Goal: Information Seeking & Learning: Check status

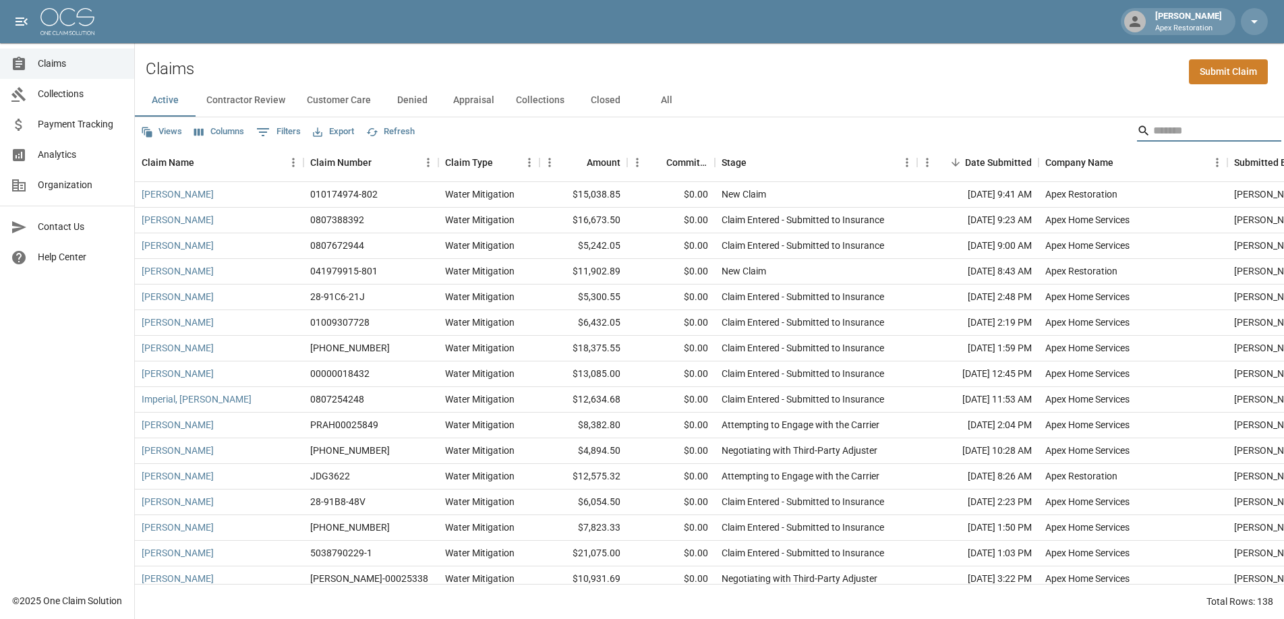
click at [1167, 132] on input "Search" at bounding box center [1207, 131] width 108 height 22
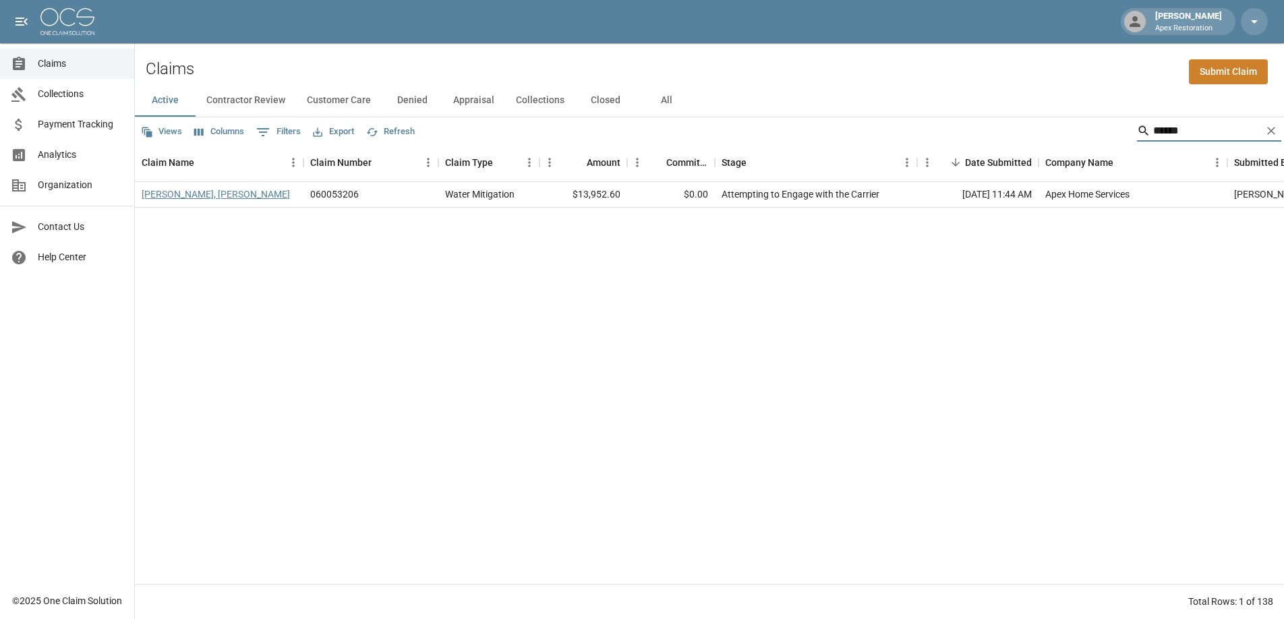
type input "******"
click at [187, 194] on link "[PERSON_NAME], [PERSON_NAME]" at bounding box center [216, 193] width 148 height 13
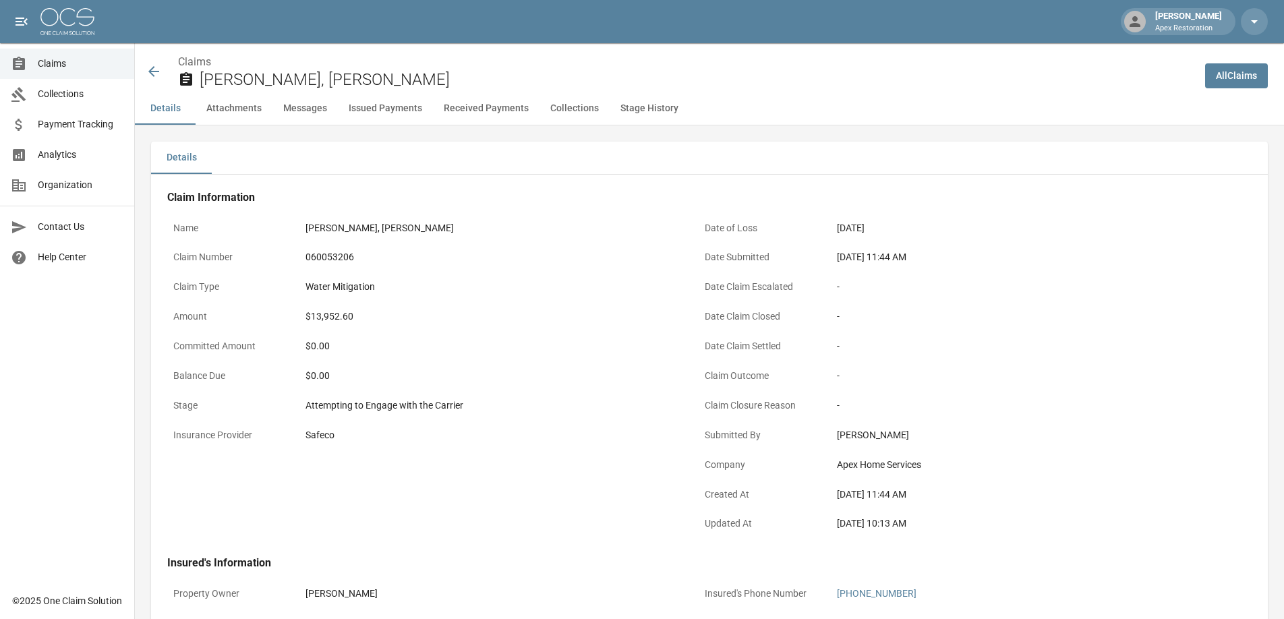
drag, startPoint x: 39, startPoint y: 11, endPoint x: 72, endPoint y: 28, distance: 36.8
click at [72, 28] on div "[PERSON_NAME] Apex Restoration" at bounding box center [642, 21] width 1284 height 43
click at [133, 32] on div "[PERSON_NAME] Apex Restoration" at bounding box center [642, 21] width 1284 height 43
drag, startPoint x: 32, startPoint y: 13, endPoint x: 63, endPoint y: 21, distance: 31.9
click at [63, 21] on div "[PERSON_NAME] Apex Restoration" at bounding box center [642, 21] width 1284 height 43
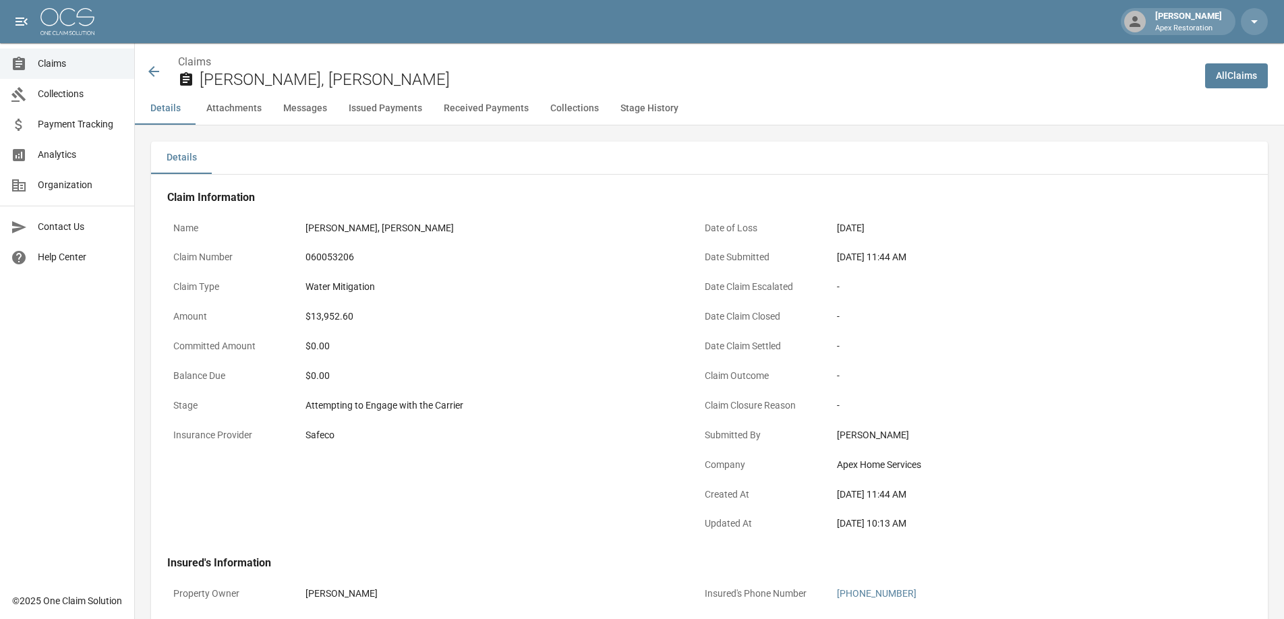
drag, startPoint x: 102, startPoint y: 7, endPoint x: 39, endPoint y: 16, distance: 63.2
click at [39, 16] on div "[PERSON_NAME] Apex Restoration" at bounding box center [642, 21] width 1284 height 43
drag, startPoint x: 101, startPoint y: 16, endPoint x: 56, endPoint y: 17, distance: 45.2
click at [56, 18] on div "[PERSON_NAME] Apex Restoration" at bounding box center [642, 21] width 1284 height 43
click at [123, 27] on div "[PERSON_NAME] Apex Restoration" at bounding box center [642, 21] width 1284 height 43
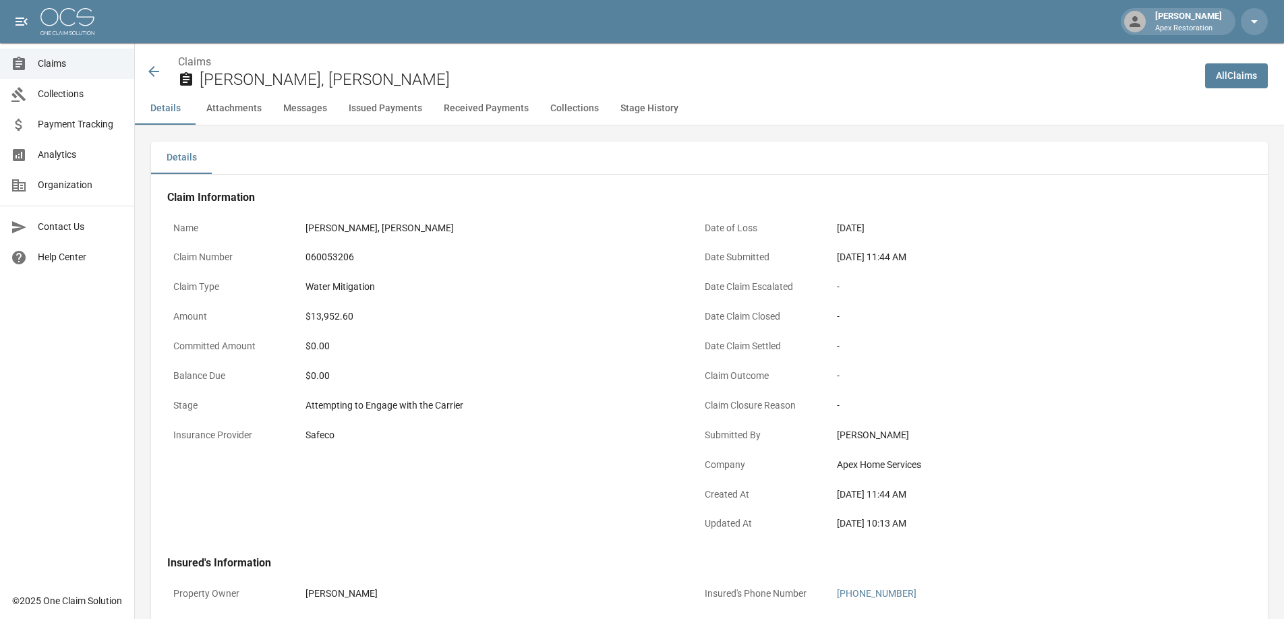
click at [159, 78] on icon at bounding box center [154, 71] width 16 height 16
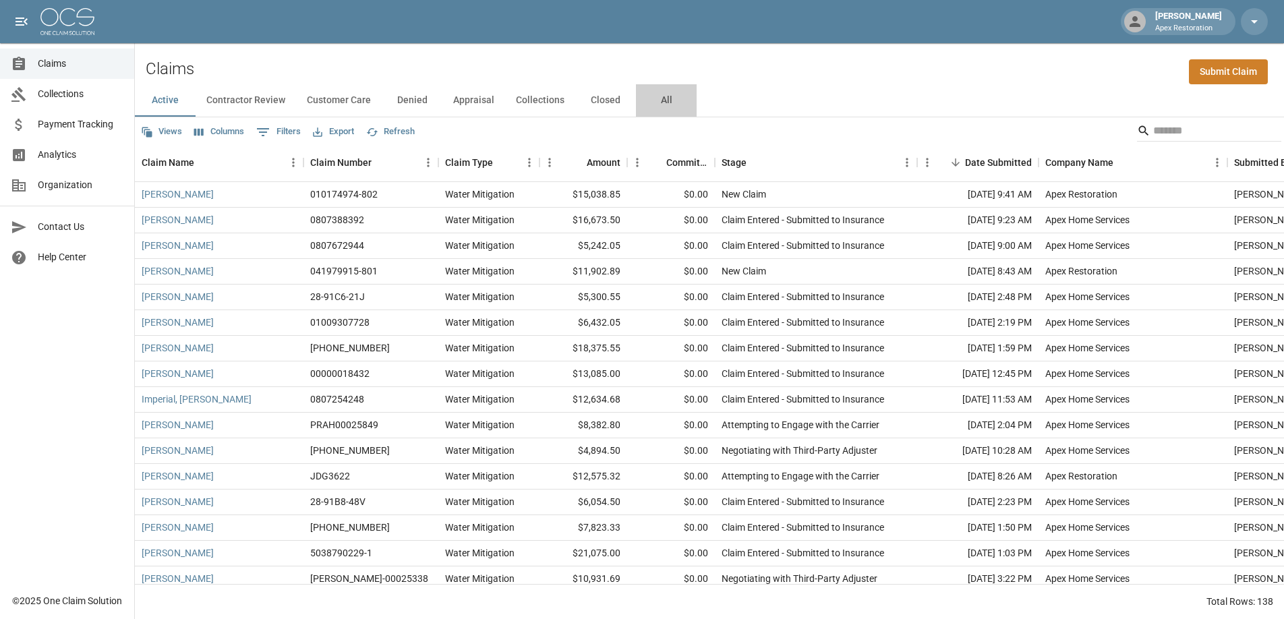
click at [674, 98] on button "All" at bounding box center [666, 100] width 61 height 32
click at [1169, 137] on input "Search" at bounding box center [1207, 131] width 108 height 22
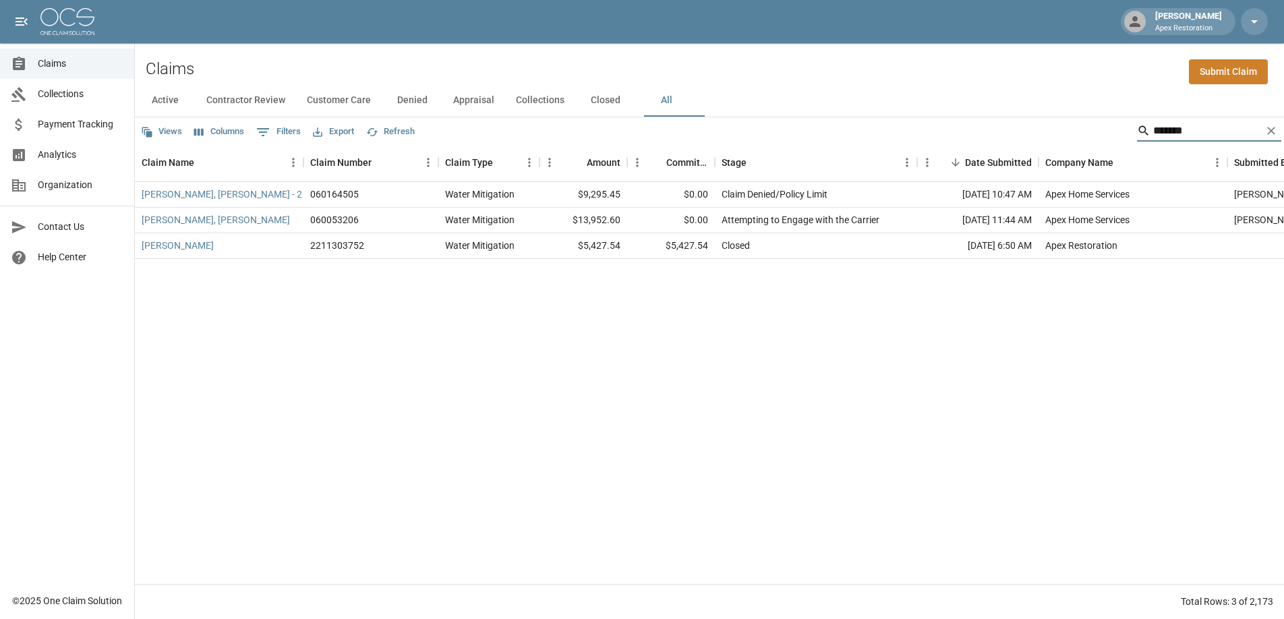
type input "*******"
drag, startPoint x: 669, startPoint y: 222, endPoint x: 764, endPoint y: 202, distance: 97.2
click at [690, 212] on div "$0.00" at bounding box center [671, 221] width 88 height 26
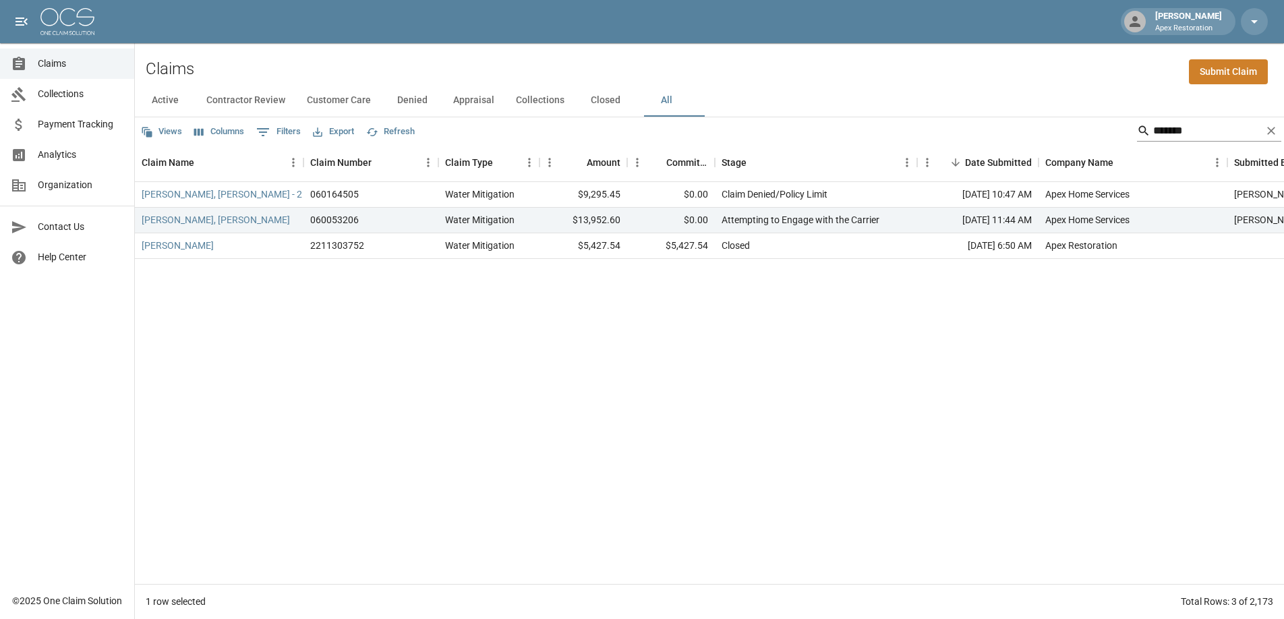
click at [1273, 129] on icon "Clear" at bounding box center [1270, 130] width 13 height 13
